Goal: Connect with others: Connect with others

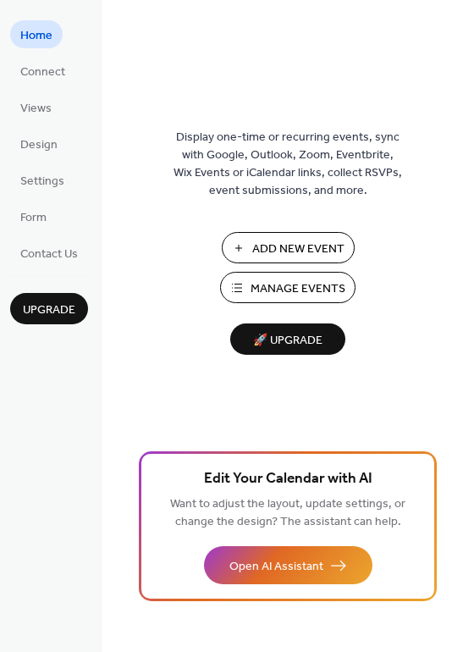
click at [307, 242] on span "Add New Event" at bounding box center [298, 249] width 92 height 18
click at [59, 76] on span "Connect" at bounding box center [42, 72] width 45 height 18
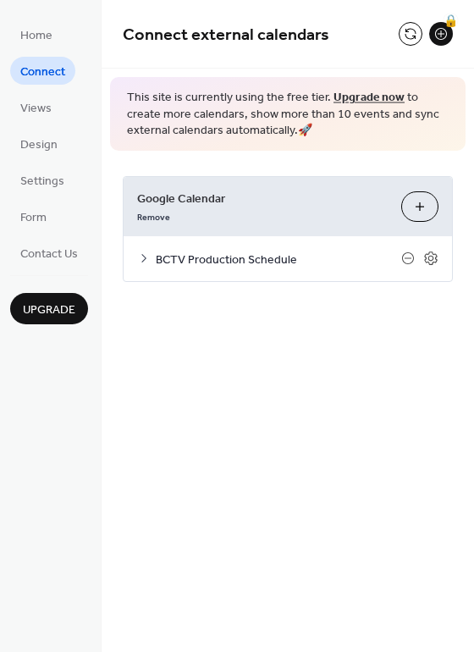
click at [261, 256] on span "BCTV Production Schedule" at bounding box center [278, 259] width 245 height 18
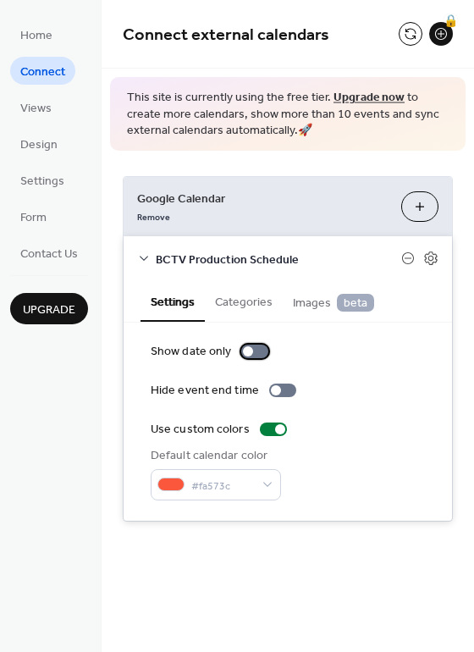
click at [250, 353] on div at bounding box center [248, 351] width 10 height 10
click at [261, 349] on div at bounding box center [261, 351] width 10 height 10
click at [250, 314] on button "Categories" at bounding box center [244, 300] width 78 height 39
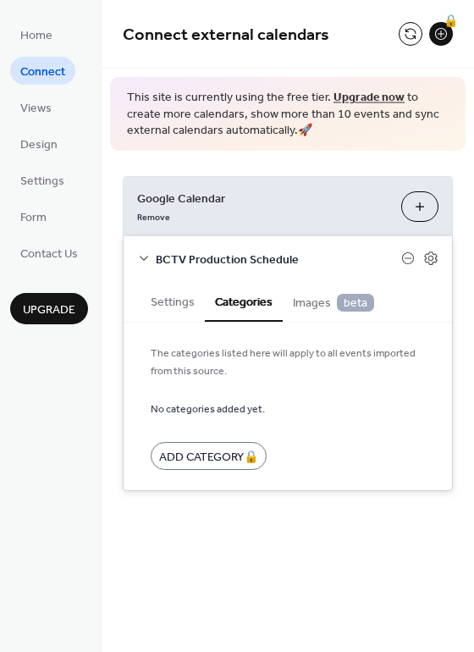
click at [319, 305] on span "Images beta" at bounding box center [333, 303] width 81 height 19
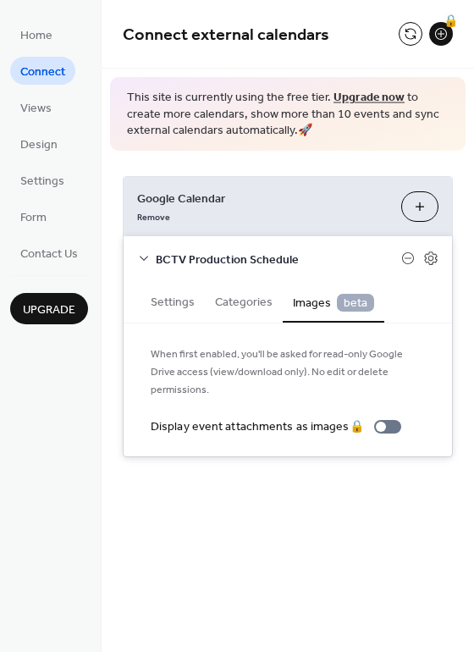
click at [178, 305] on button "Settings" at bounding box center [172, 300] width 64 height 39
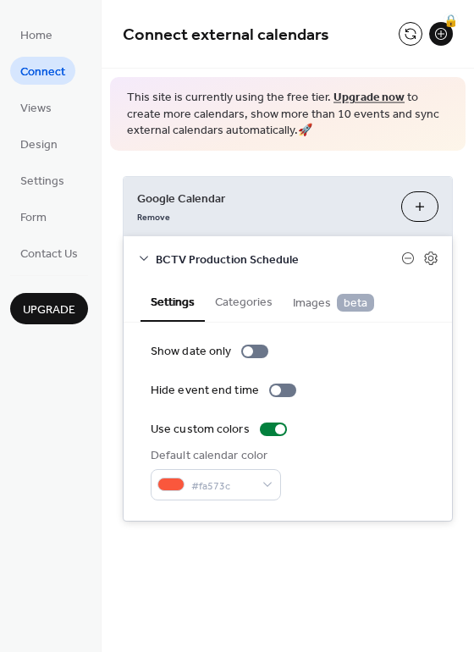
click at [143, 257] on icon at bounding box center [144, 258] width 14 height 14
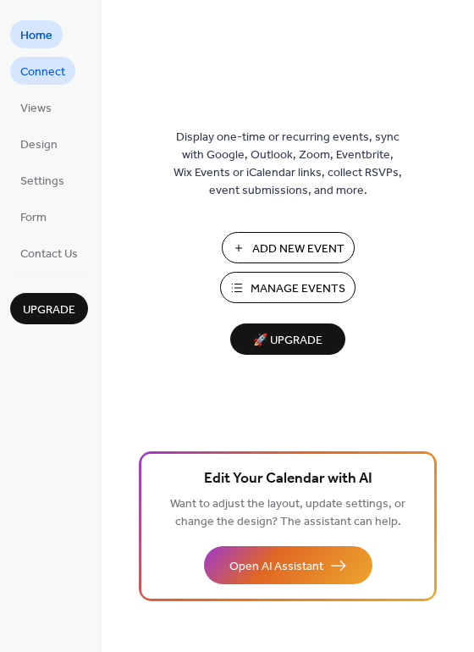
click at [37, 67] on span "Connect" at bounding box center [42, 72] width 45 height 18
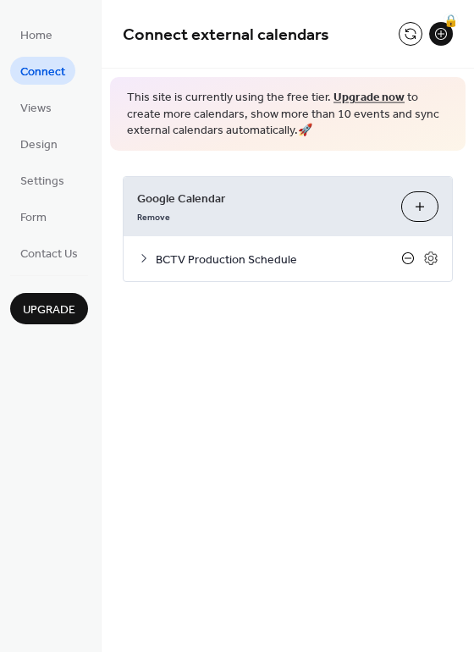
click at [406, 258] on icon at bounding box center [408, 258] width 14 height 14
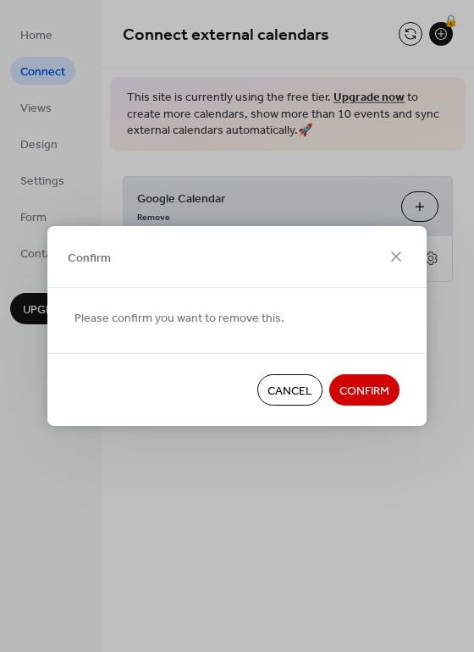
click at [380, 389] on span "Confirm" at bounding box center [364, 391] width 50 height 18
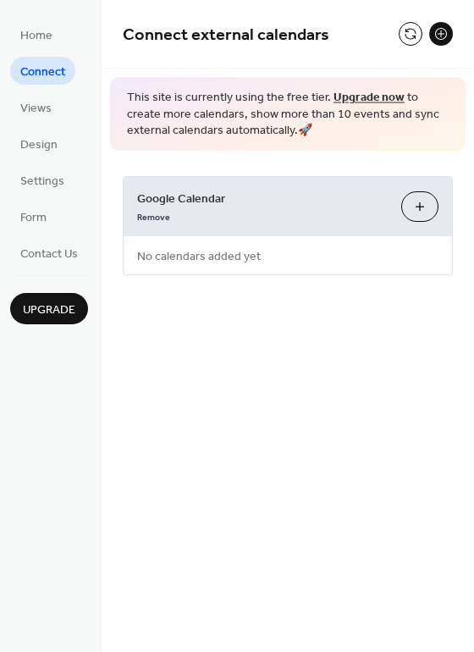
click at [421, 201] on button "Choose Calendars" at bounding box center [419, 206] width 37 height 30
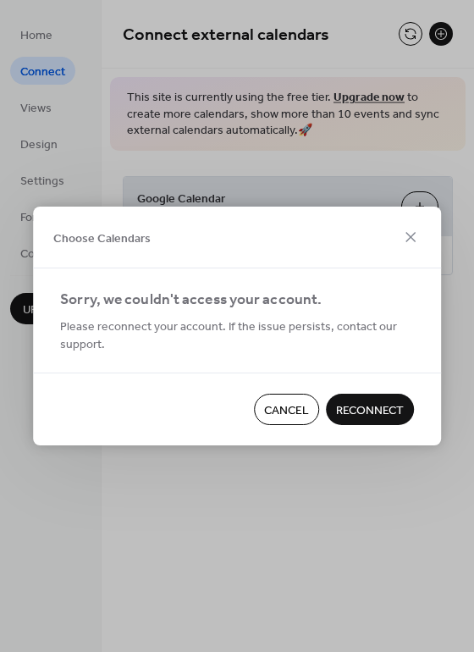
click at [360, 406] on span "Reconnect" at bounding box center [370, 411] width 68 height 18
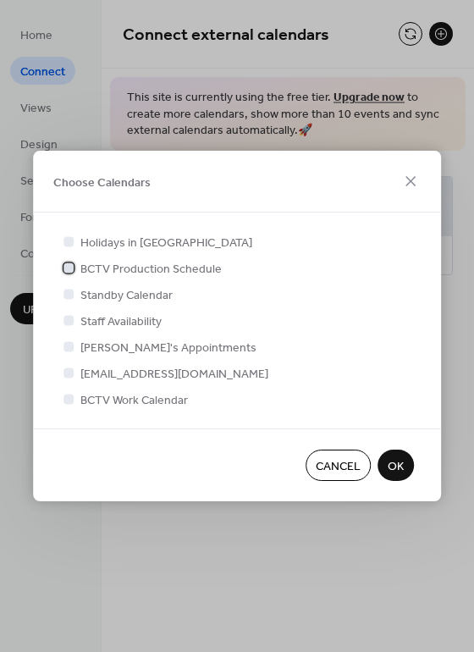
click at [140, 269] on span "BCTV Production Schedule" at bounding box center [150, 270] width 141 height 18
click at [403, 460] on span "OK" at bounding box center [396, 467] width 16 height 18
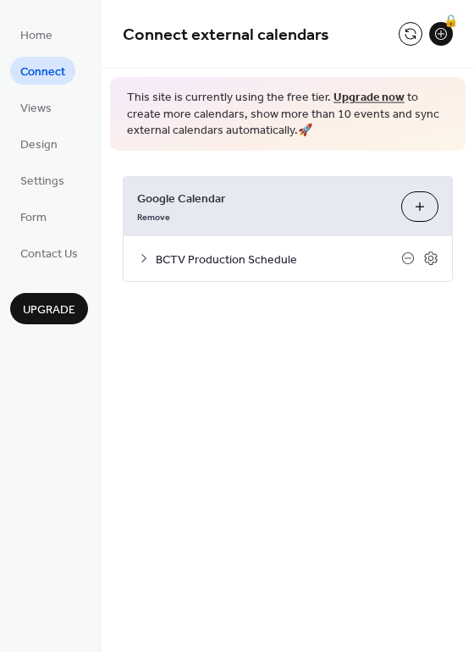
click at [141, 256] on icon at bounding box center [144, 258] width 14 height 14
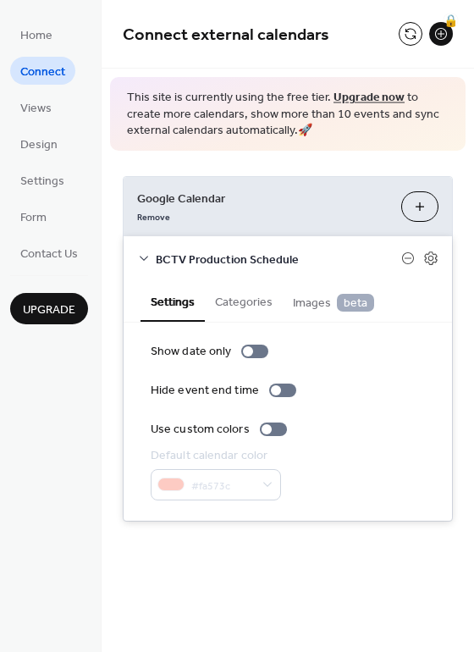
click at [236, 293] on button "Categories" at bounding box center [244, 300] width 78 height 39
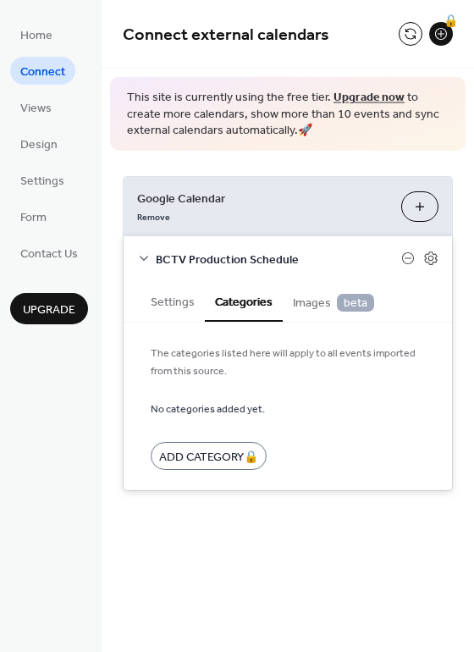
click at [175, 302] on button "Settings" at bounding box center [172, 300] width 64 height 39
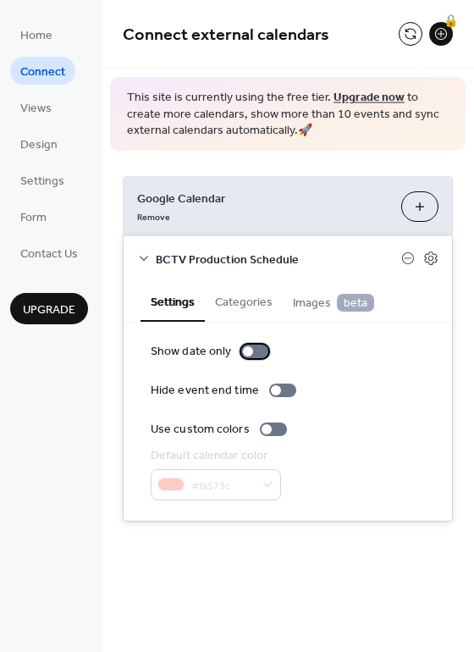
click at [249, 354] on div at bounding box center [248, 351] width 10 height 10
click at [257, 350] on div at bounding box center [261, 351] width 10 height 10
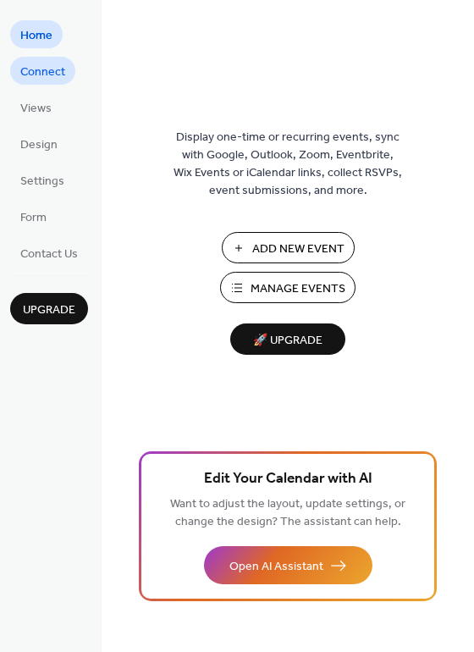
click at [49, 80] on span "Connect" at bounding box center [42, 72] width 45 height 18
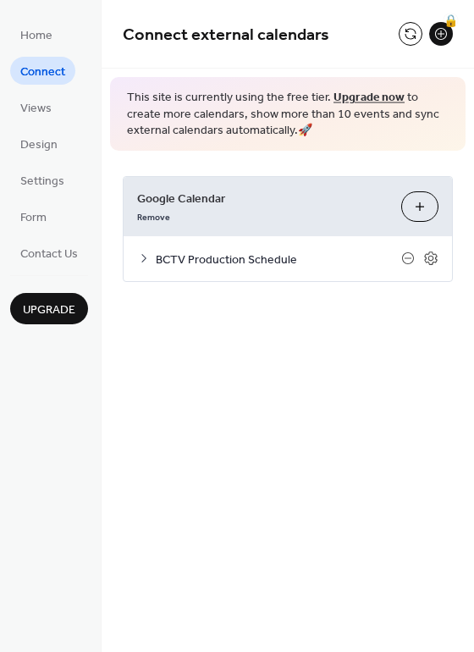
click at [140, 256] on icon at bounding box center [144, 258] width 14 height 14
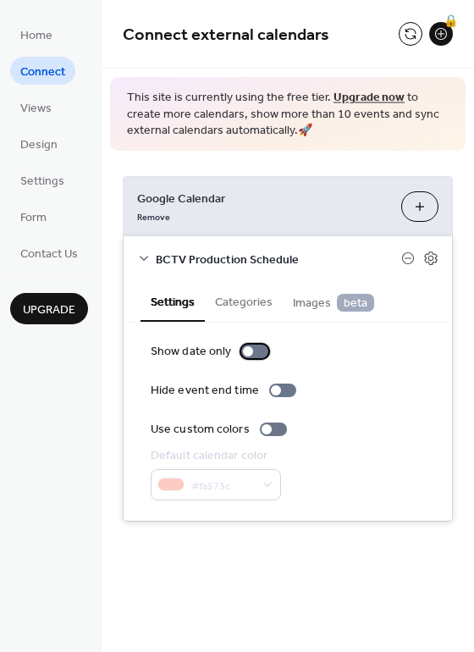
click at [247, 351] on div at bounding box center [248, 351] width 10 height 10
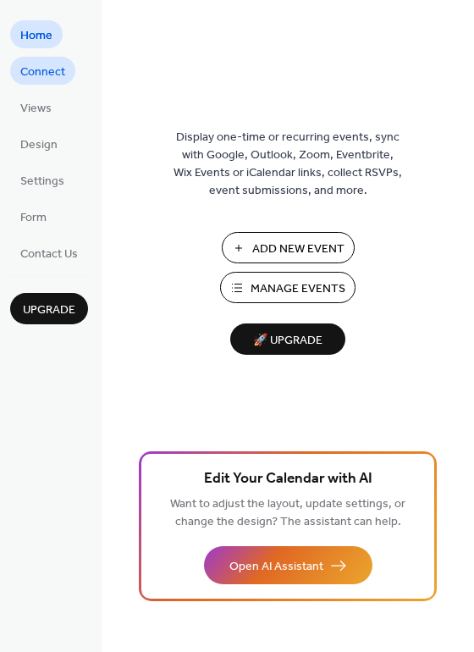
click at [71, 69] on link "Connect" at bounding box center [42, 71] width 65 height 28
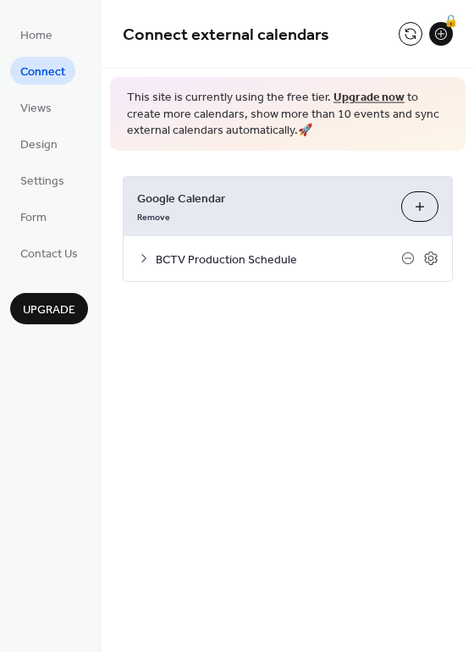
click at [142, 253] on icon at bounding box center [144, 258] width 14 height 14
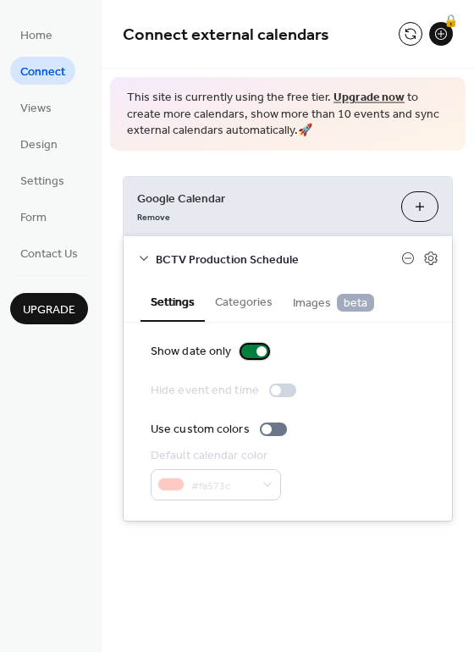
click at [259, 348] on div at bounding box center [261, 351] width 10 height 10
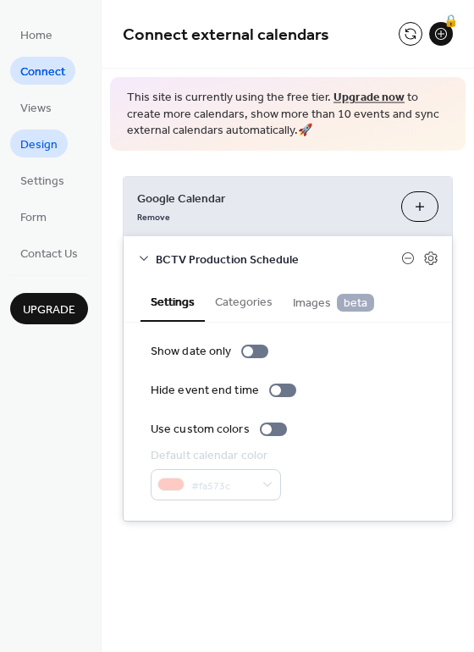
click at [36, 154] on span "Design" at bounding box center [38, 145] width 37 height 18
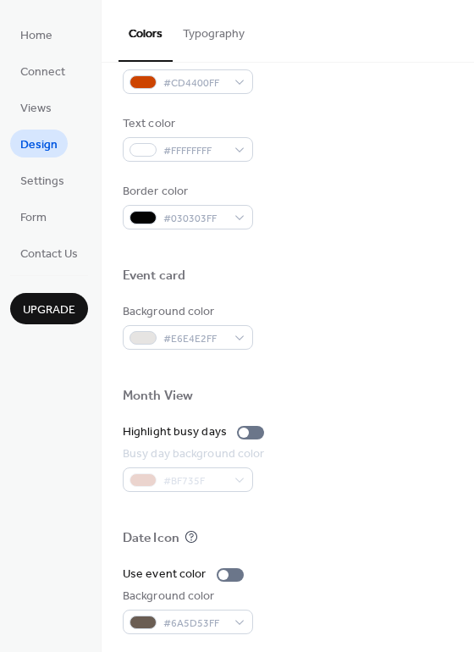
scroll to position [724, 0]
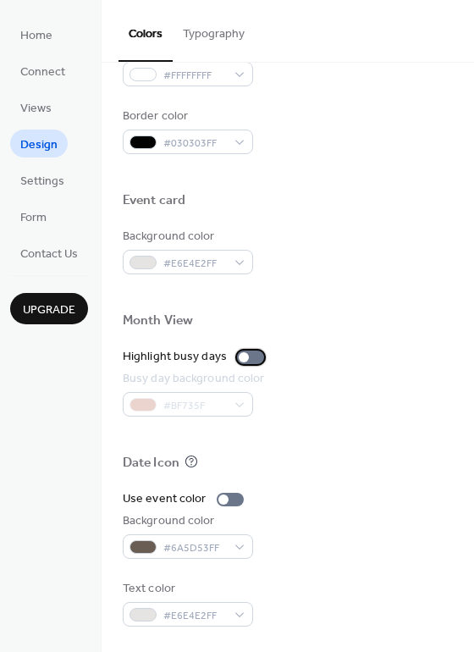
click at [245, 358] on div at bounding box center [250, 357] width 27 height 14
click at [256, 356] on div at bounding box center [257, 357] width 10 height 10
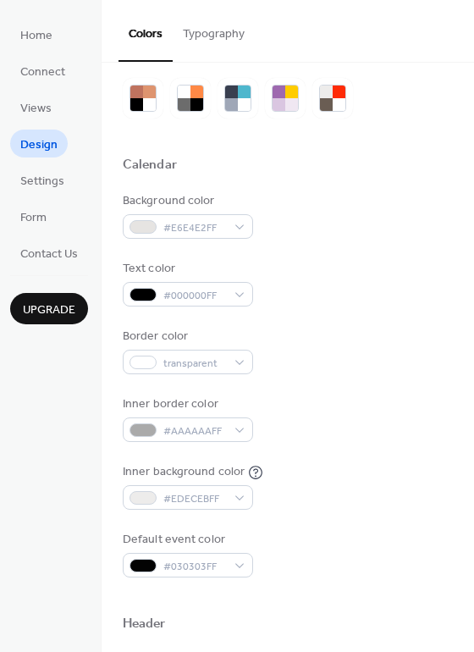
scroll to position [0, 0]
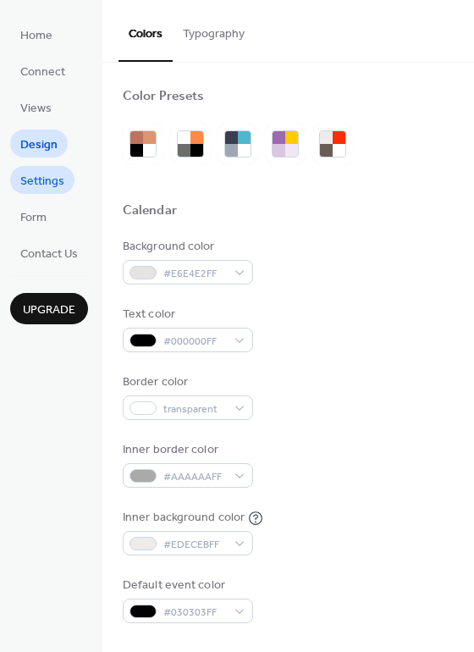
click at [62, 176] on span "Settings" at bounding box center [42, 182] width 44 height 18
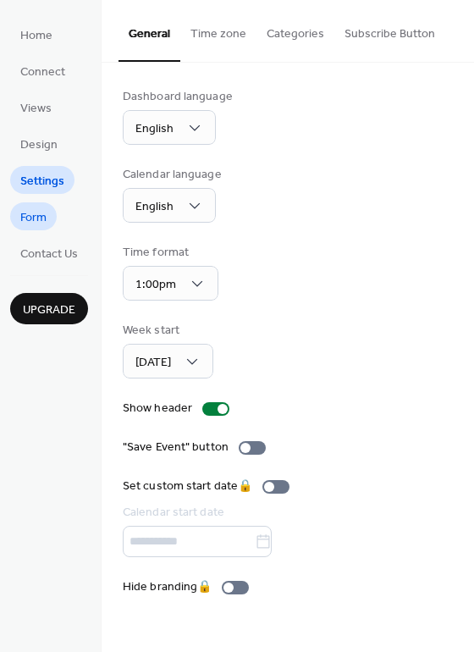
click at [57, 214] on link "Form" at bounding box center [33, 216] width 47 height 28
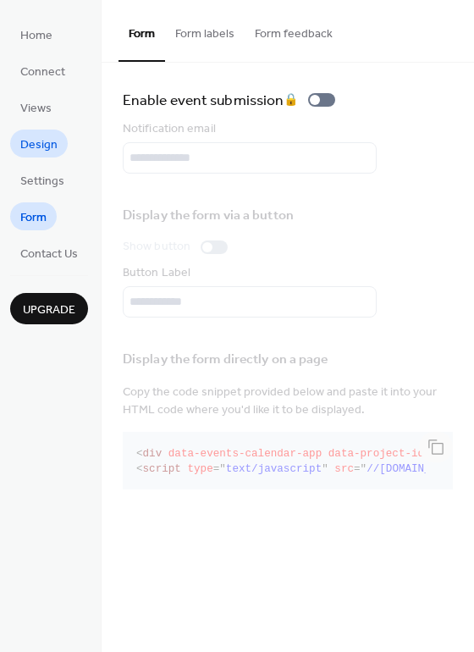
click at [45, 137] on span "Design" at bounding box center [38, 145] width 37 height 18
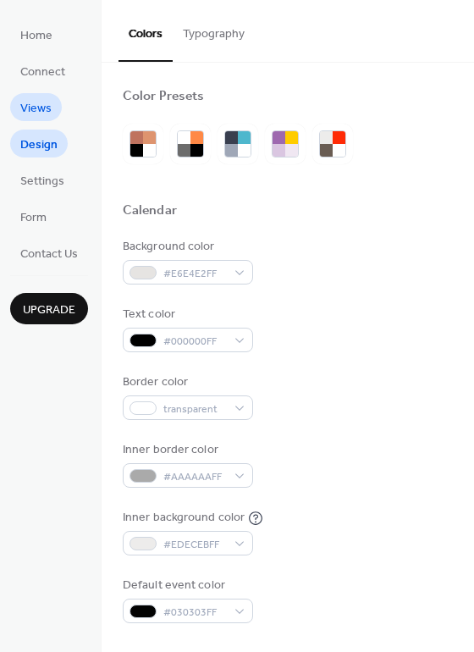
click at [28, 103] on span "Views" at bounding box center [35, 109] width 31 height 18
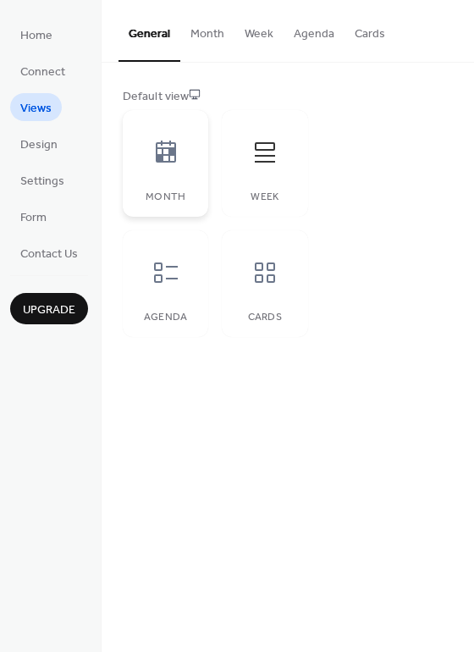
click at [184, 157] on div at bounding box center [165, 152] width 51 height 51
